Goal: Task Accomplishment & Management: Use online tool/utility

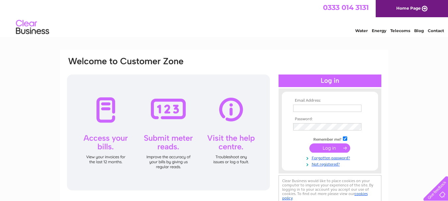
click at [307, 108] on input "text" at bounding box center [327, 108] width 68 height 7
type input "AWILSON@EFBOWLS.CO.UK"
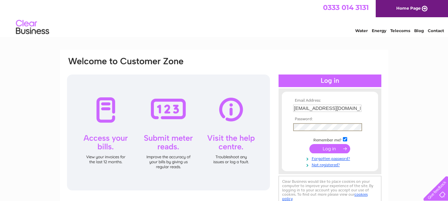
click at [309, 144] on input "submit" at bounding box center [329, 148] width 41 height 9
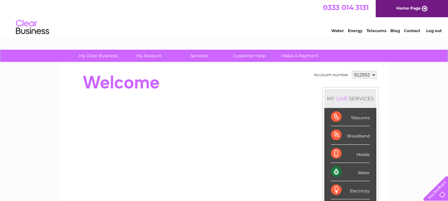
click at [336, 172] on div "Water" at bounding box center [350, 172] width 39 height 18
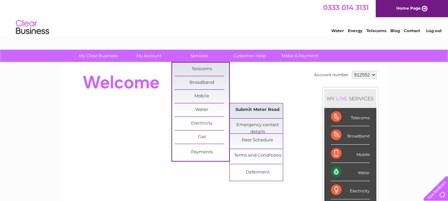
click at [248, 110] on link "Submit Meter Read" at bounding box center [257, 109] width 55 height 13
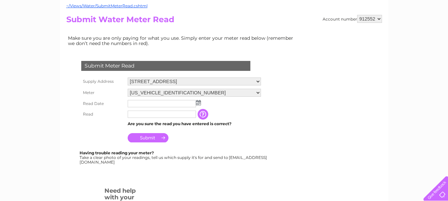
scroll to position [66, 0]
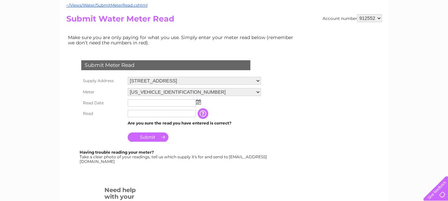
click at [200, 103] on img at bounding box center [198, 101] width 5 height 5
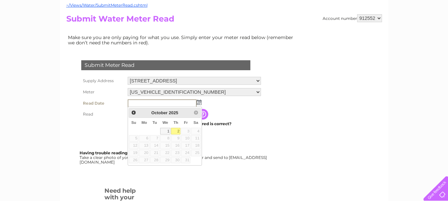
click at [175, 131] on link "2" at bounding box center [175, 131] width 9 height 7
type input "2025/10/02"
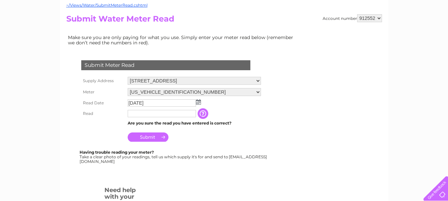
click at [141, 114] on input "text" at bounding box center [162, 113] width 68 height 7
type input "04183"
click at [150, 136] on input "Submit" at bounding box center [148, 137] width 41 height 9
